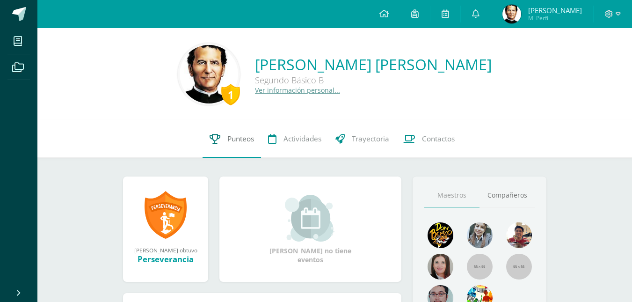
click at [242, 152] on link "Punteos" at bounding box center [232, 138] width 58 height 37
